Goal: Transaction & Acquisition: Download file/media

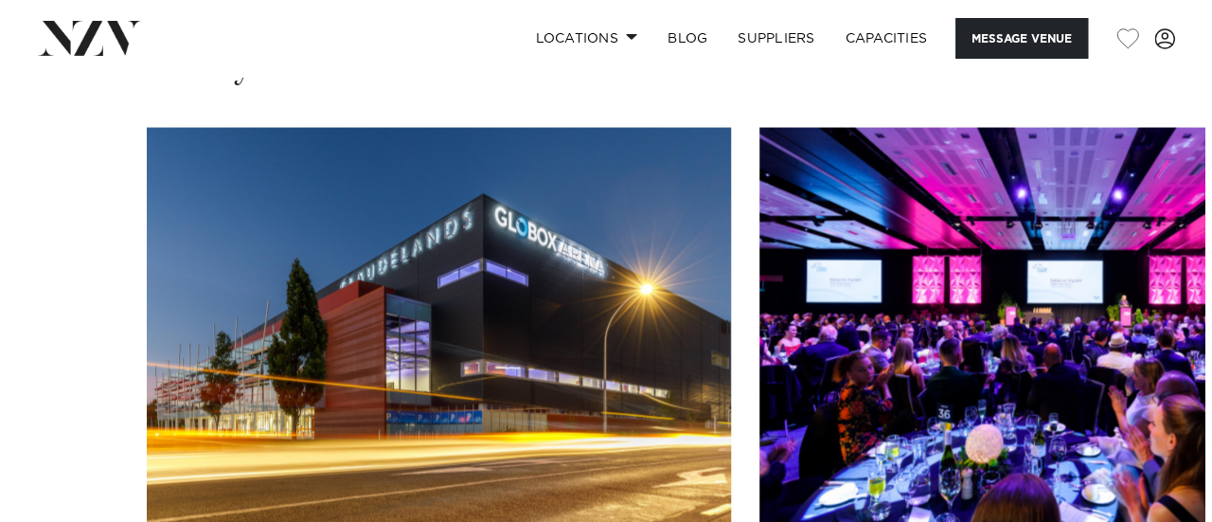
scroll to position [1926, 0]
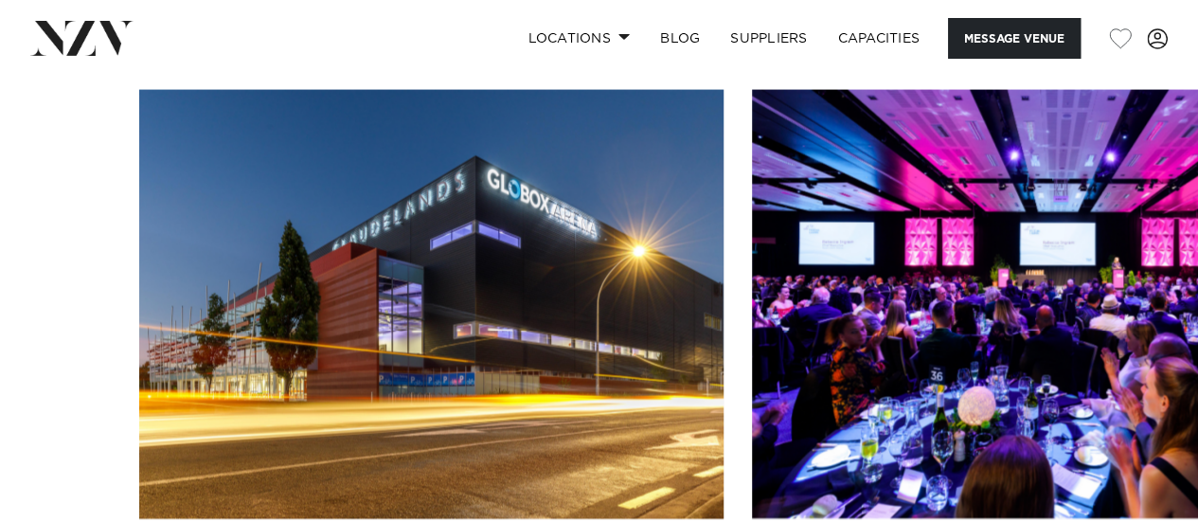
click at [471, 228] on img "1 / 17" at bounding box center [431, 304] width 584 height 429
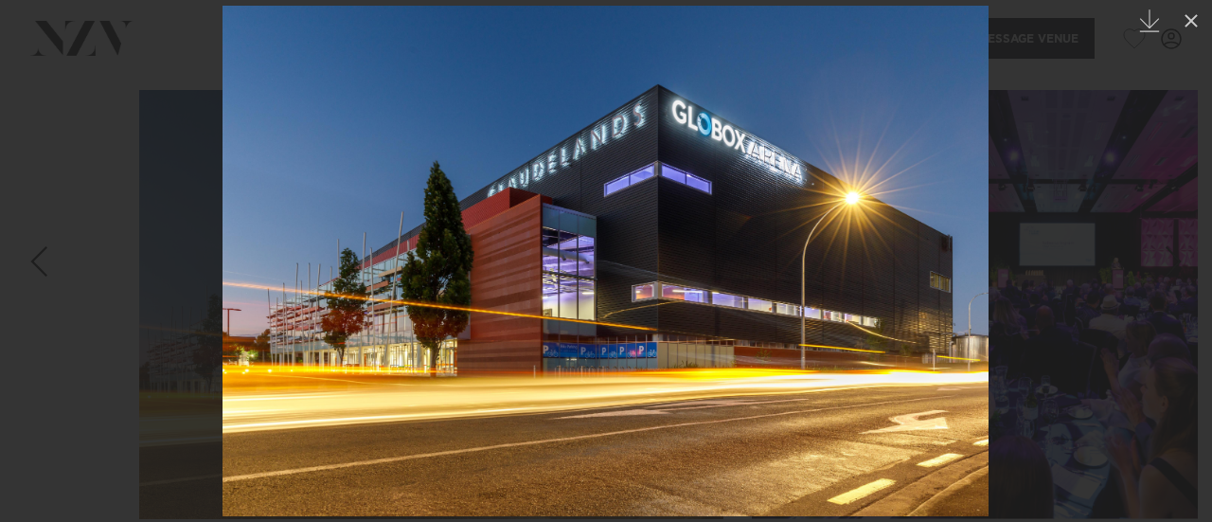
click at [1034, 259] on div at bounding box center [606, 261] width 1212 height 522
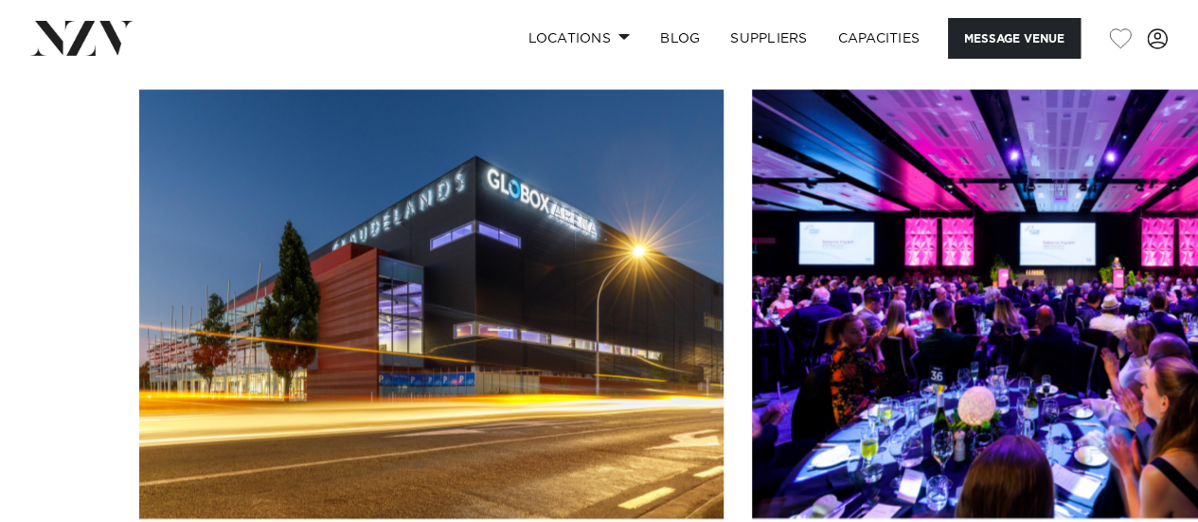
click at [883, 358] on img "2 / 17" at bounding box center [1044, 304] width 584 height 429
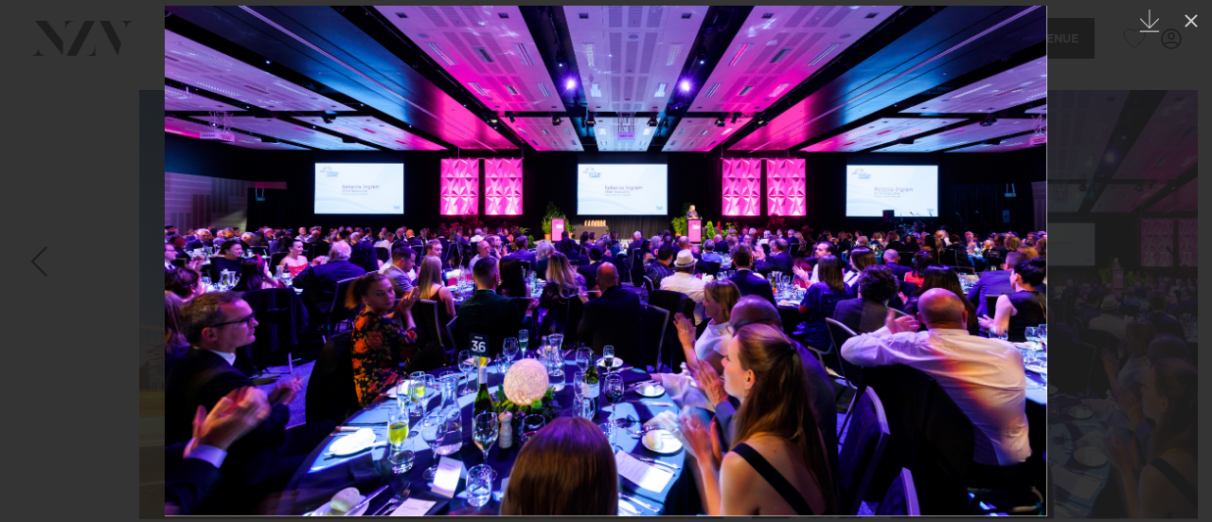
drag, startPoint x: 580, startPoint y: 164, endPoint x: 804, endPoint y: 96, distance: 234.5
click at [804, 96] on img at bounding box center [606, 261] width 883 height 510
click at [1139, 31] on div at bounding box center [606, 261] width 1212 height 522
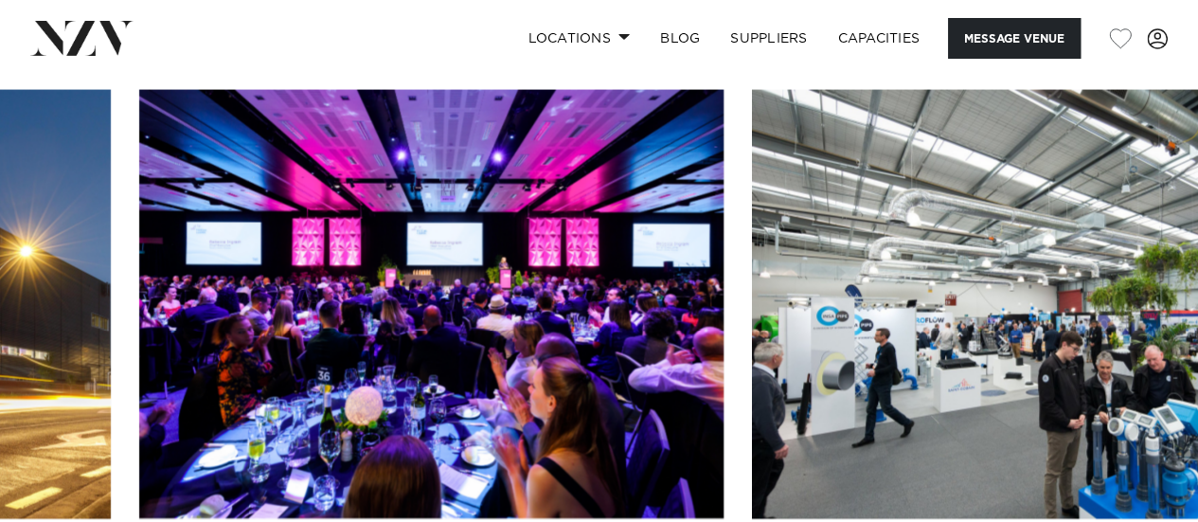
click at [909, 240] on img "3 / 17" at bounding box center [1044, 304] width 584 height 429
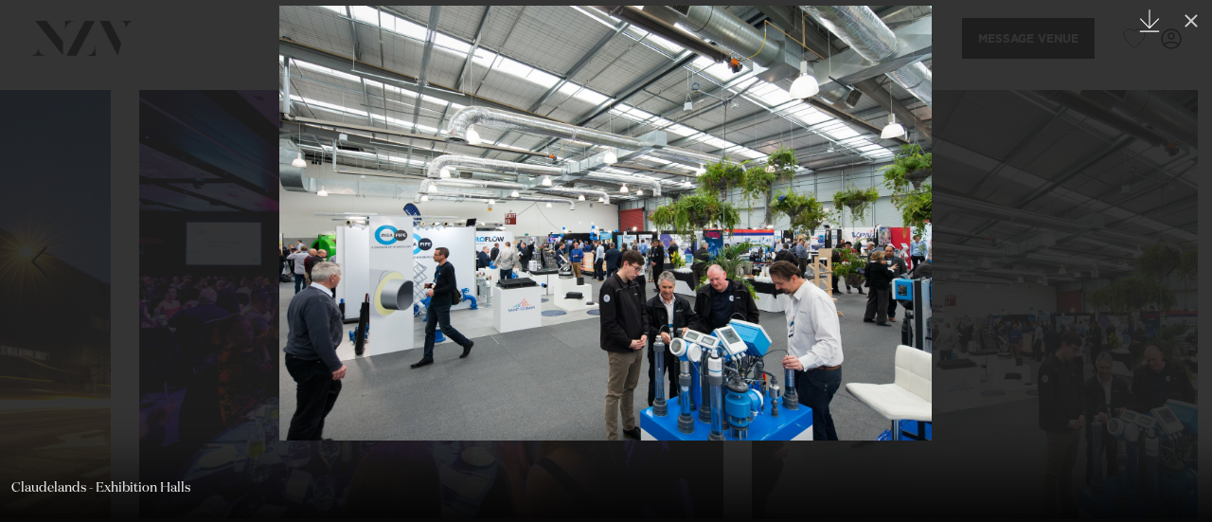
click at [1153, 20] on icon "Created with Sketch." at bounding box center [1149, 20] width 23 height 23
click at [1191, 26] on icon at bounding box center [1191, 20] width 23 height 23
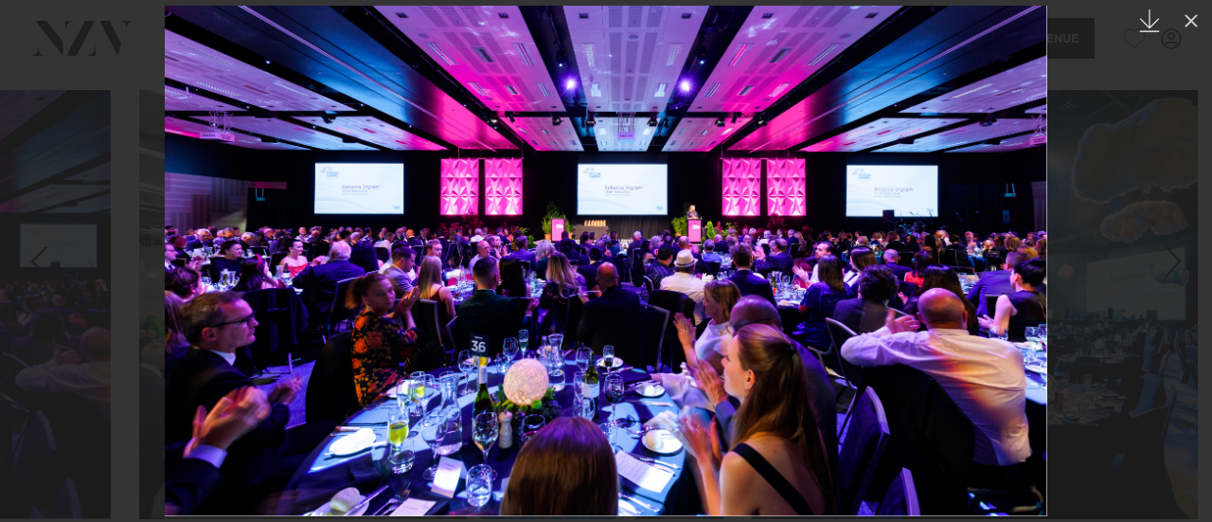
click at [1150, 18] on icon at bounding box center [1150, 20] width 20 height 23
click at [1189, 21] on icon at bounding box center [1191, 20] width 13 height 13
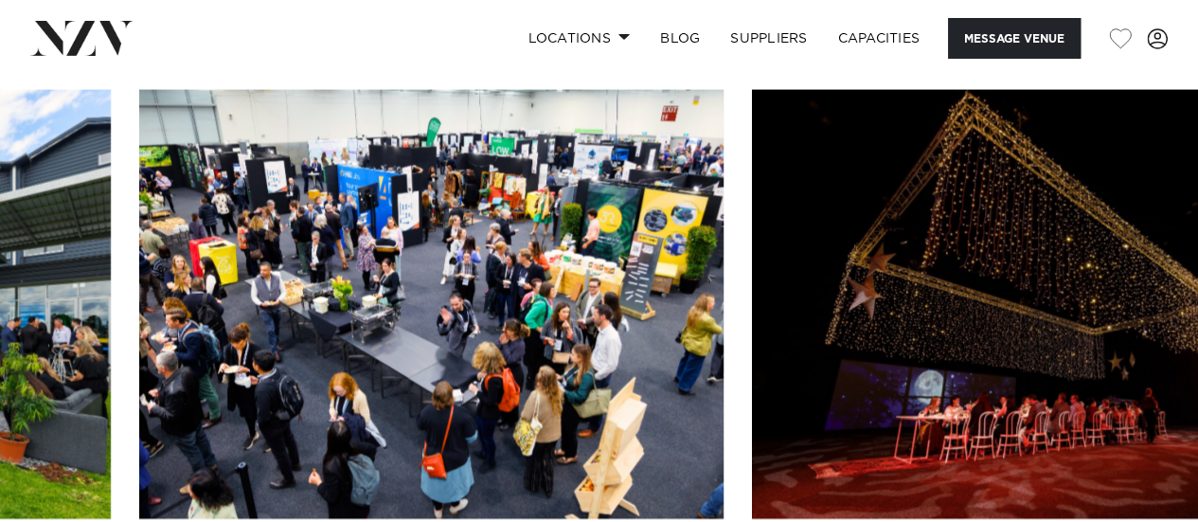
click at [543, 207] on img "9 / 17" at bounding box center [431, 304] width 584 height 429
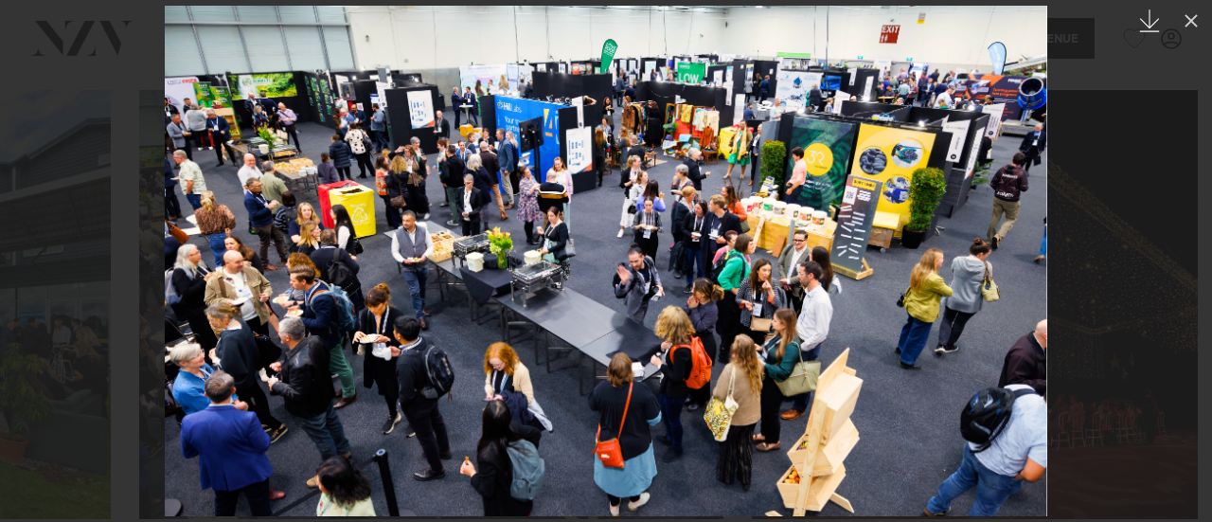
click at [1155, 29] on icon "Created with Sketch." at bounding box center [1149, 20] width 23 height 23
click at [1189, 19] on icon at bounding box center [1191, 20] width 13 height 13
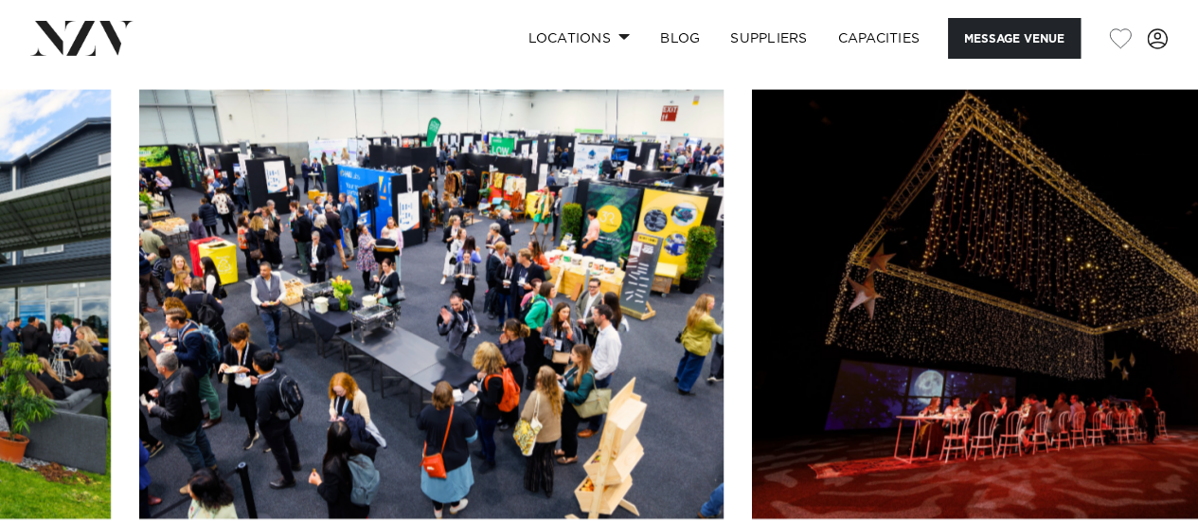
click at [1136, 498] on swiper-container at bounding box center [599, 350] width 1198 height 520
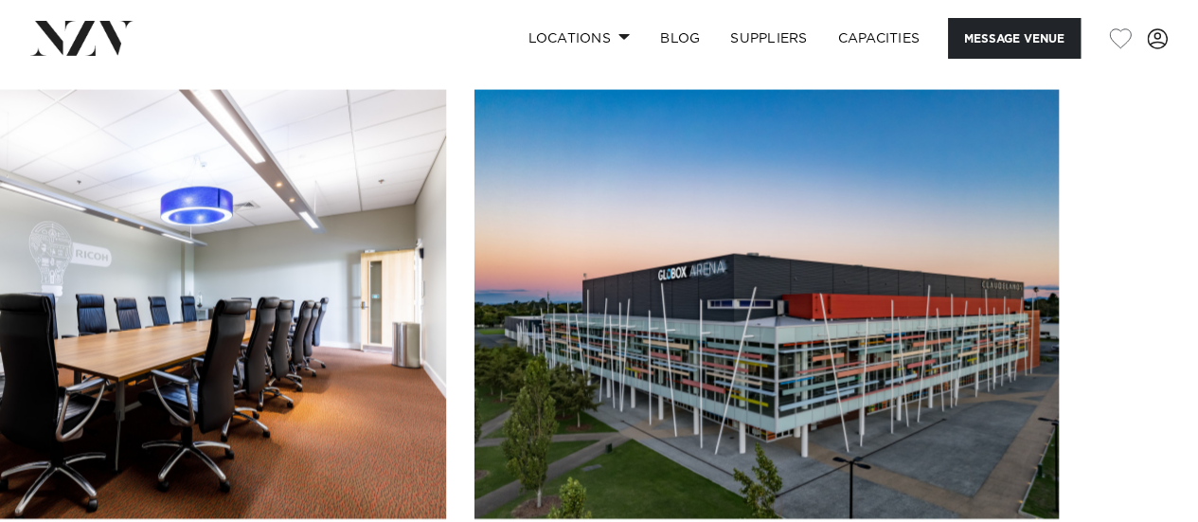
click at [924, 304] on img "17 / 17" at bounding box center [766, 304] width 584 height 429
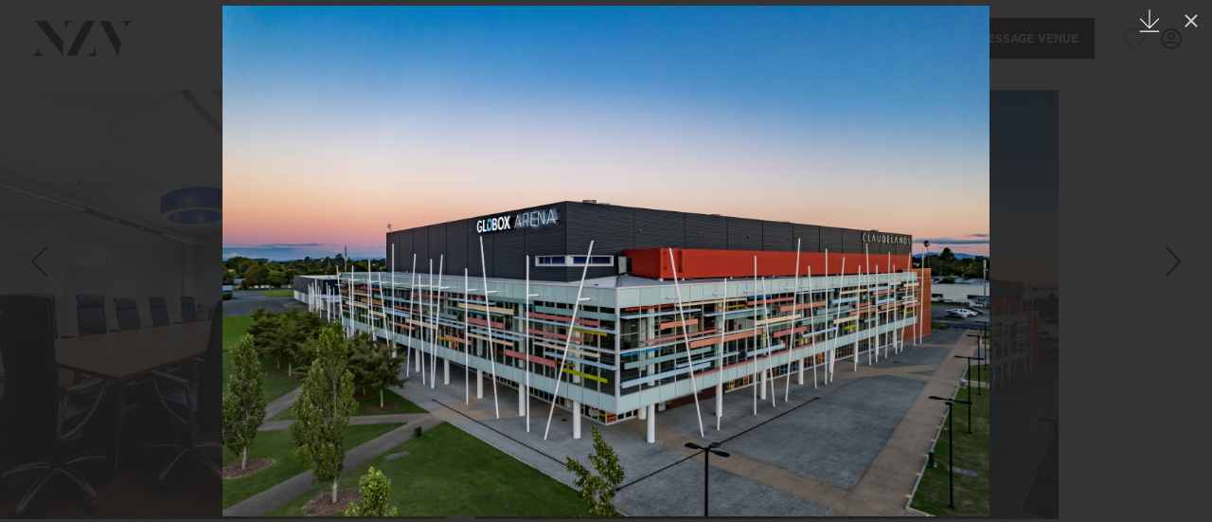
click at [1149, 27] on icon at bounding box center [1150, 20] width 20 height 23
